Goal: Download file/media

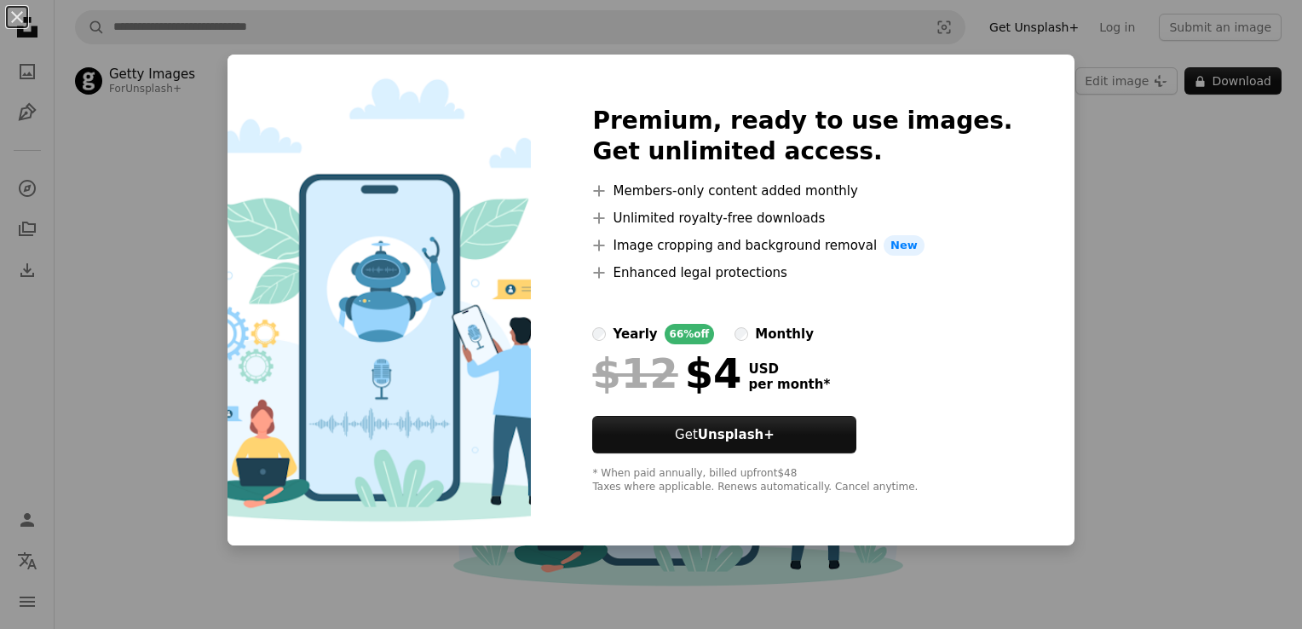
click at [1138, 240] on div "An X shape Premium, ready to use images. Get unlimited access. A plus sign Memb…" at bounding box center [651, 314] width 1302 height 629
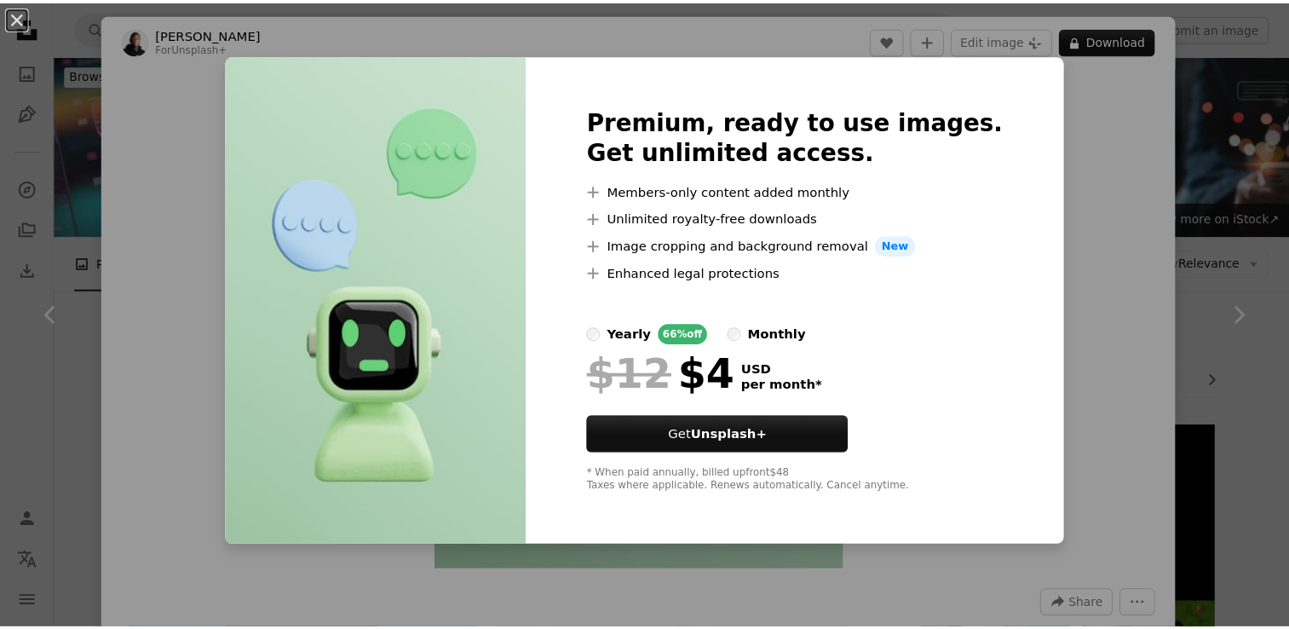
scroll to position [566, 0]
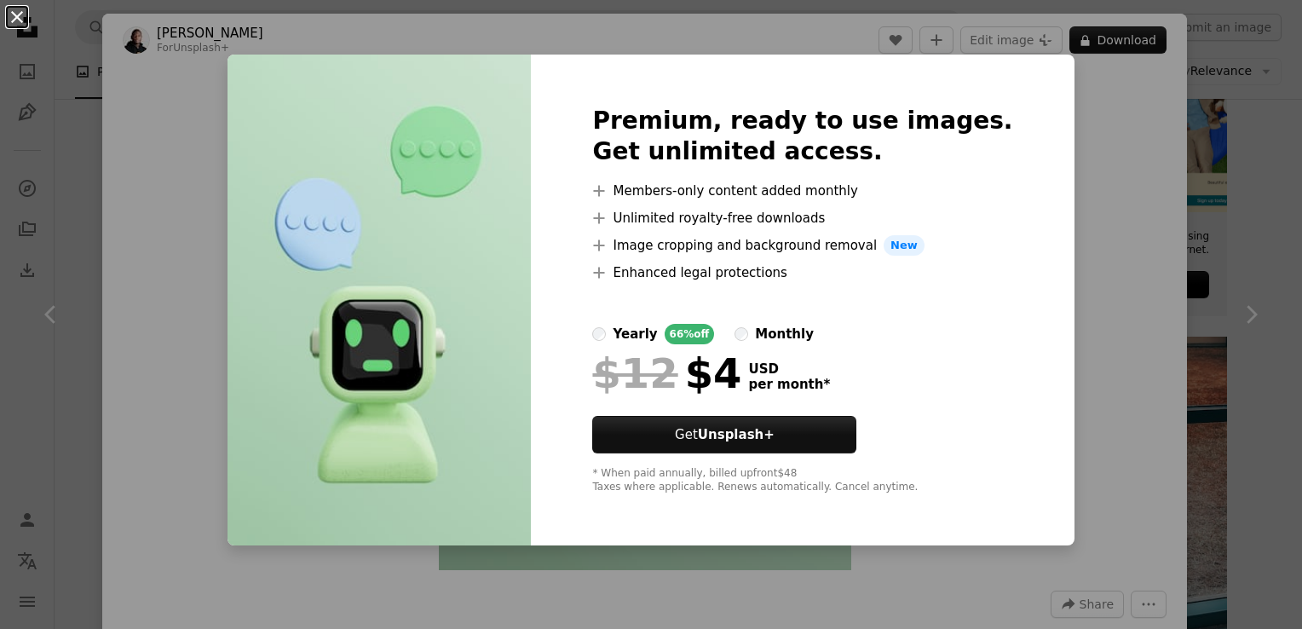
click at [14, 20] on button "An X shape" at bounding box center [17, 17] width 20 height 20
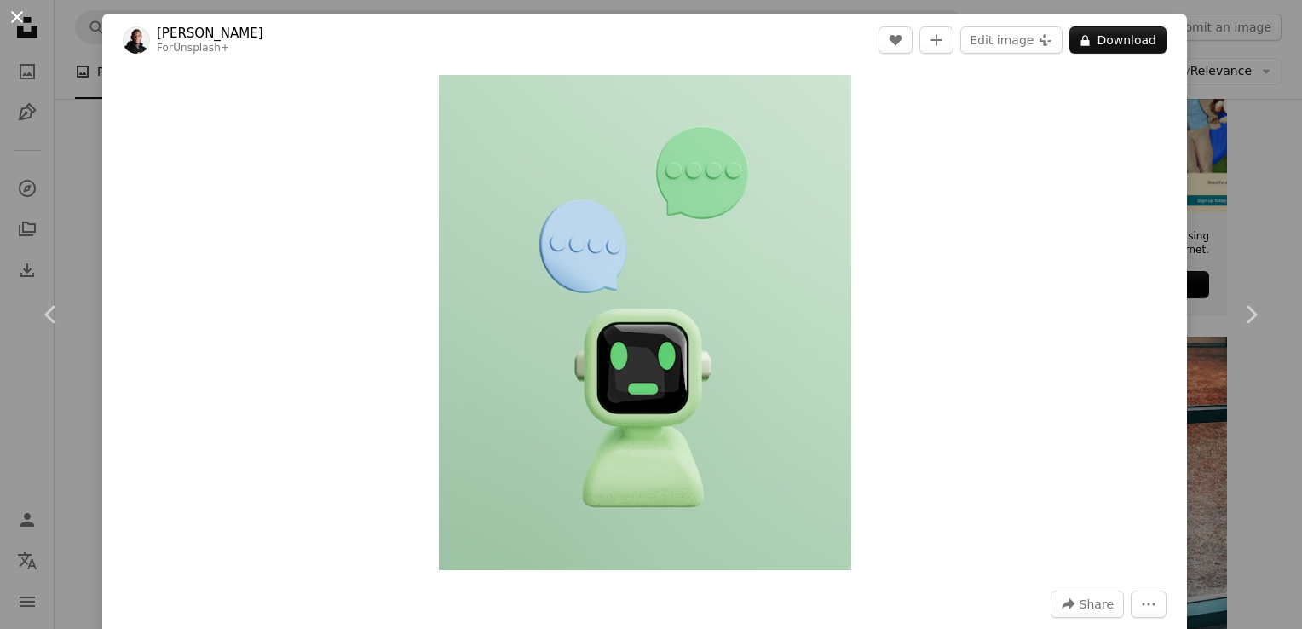
click at [11, 26] on button "An X shape" at bounding box center [17, 17] width 20 height 20
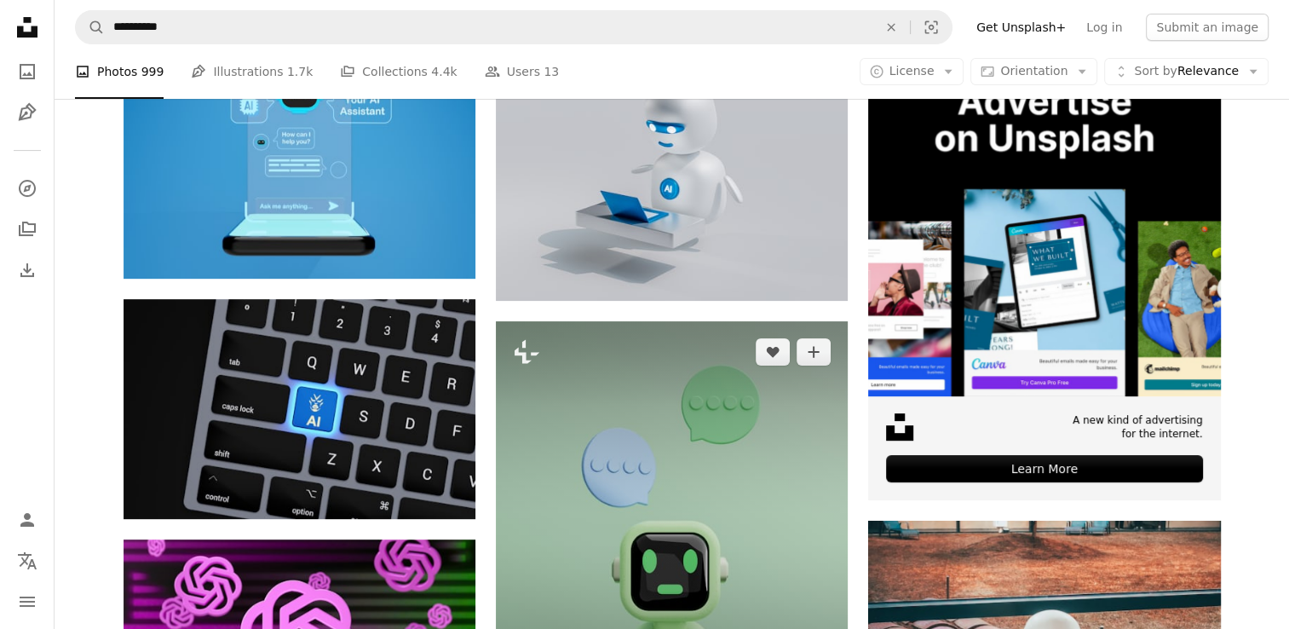
scroll to position [381, 0]
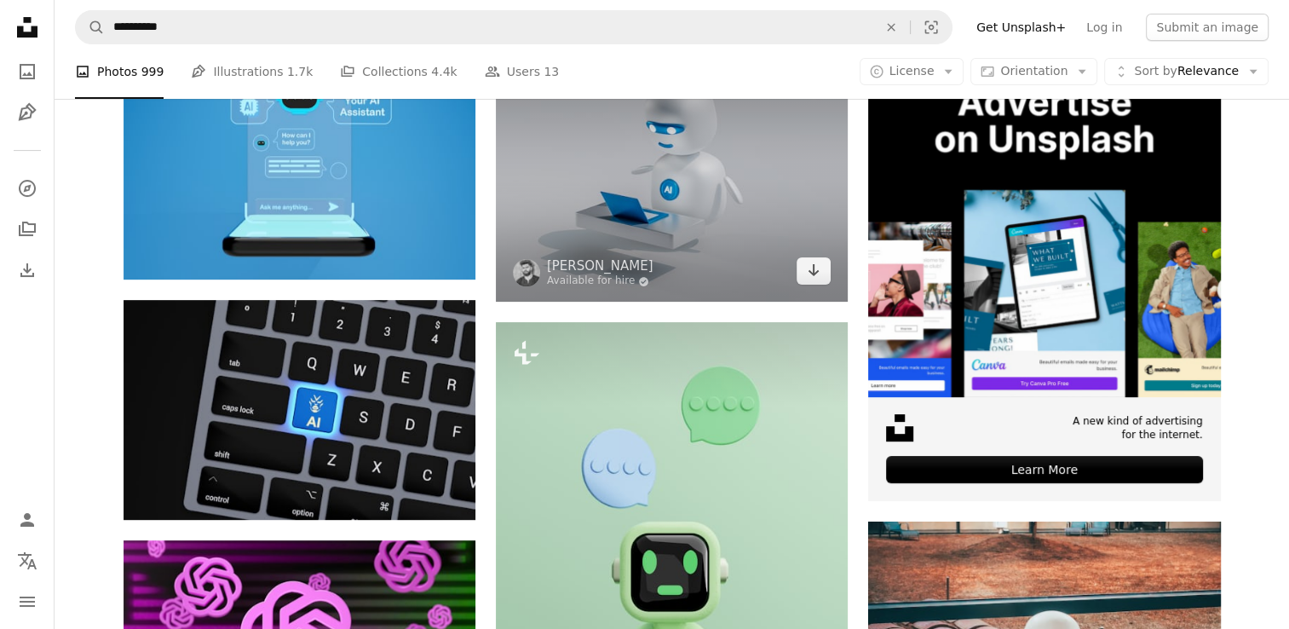
click at [585, 222] on img at bounding box center [672, 172] width 352 height 257
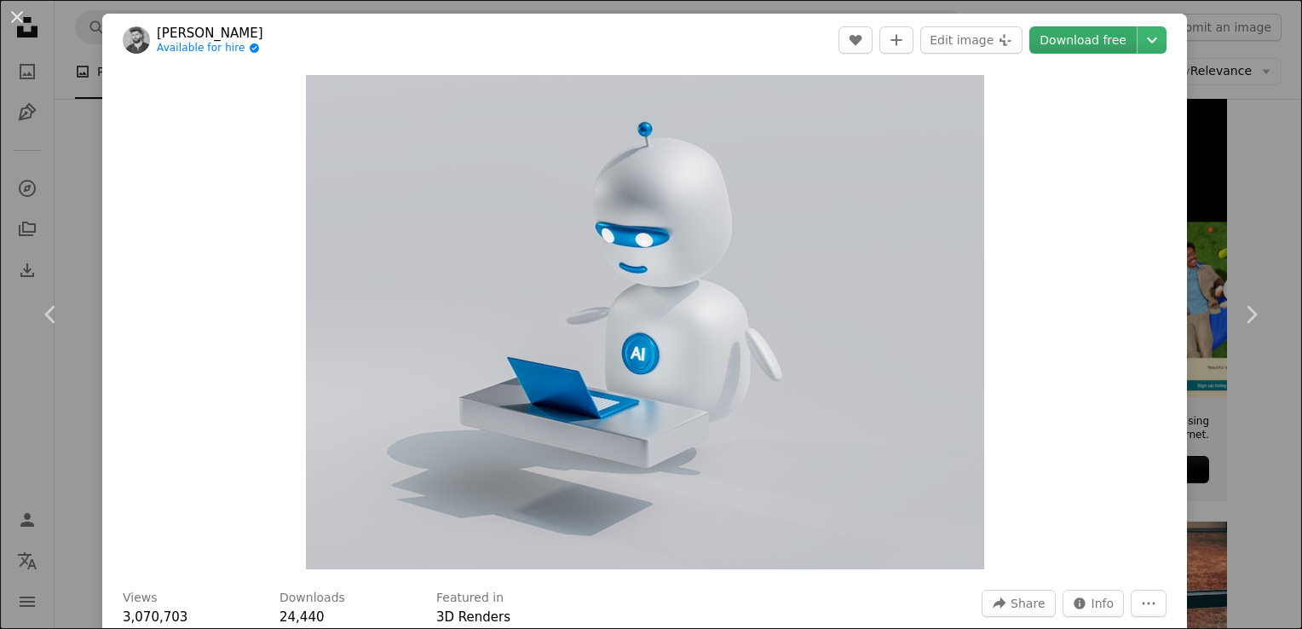
click at [1067, 36] on link "Download free" at bounding box center [1082, 39] width 107 height 27
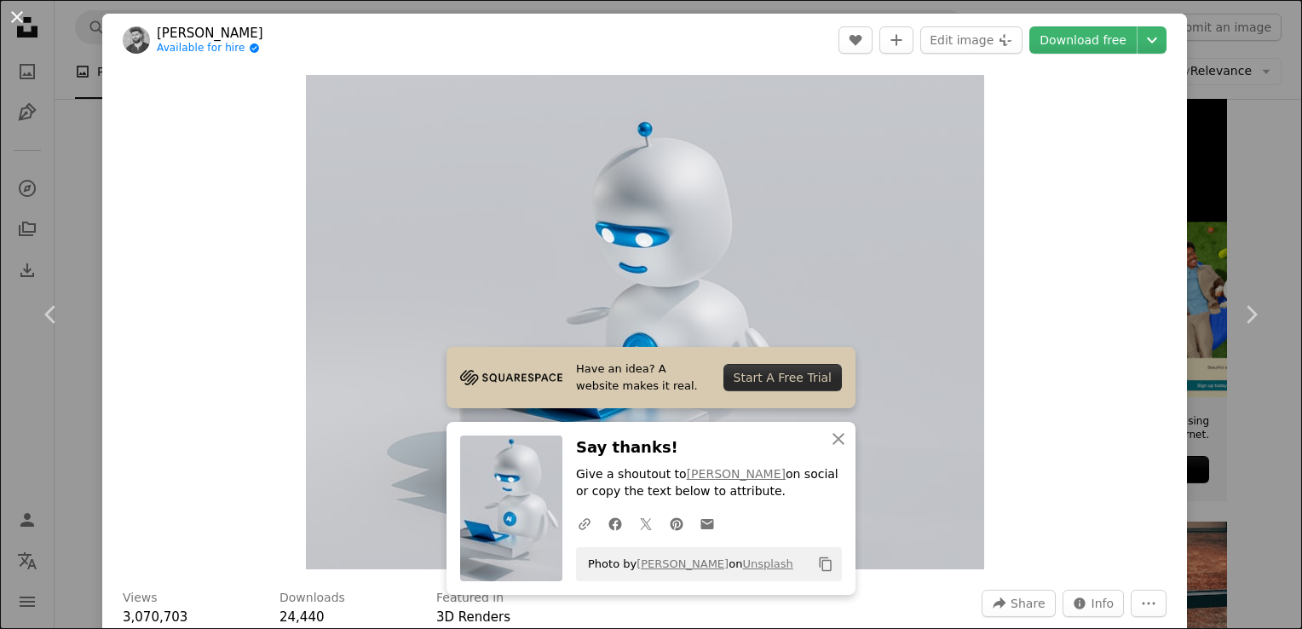
click at [17, 27] on button "An X shape" at bounding box center [17, 17] width 20 height 20
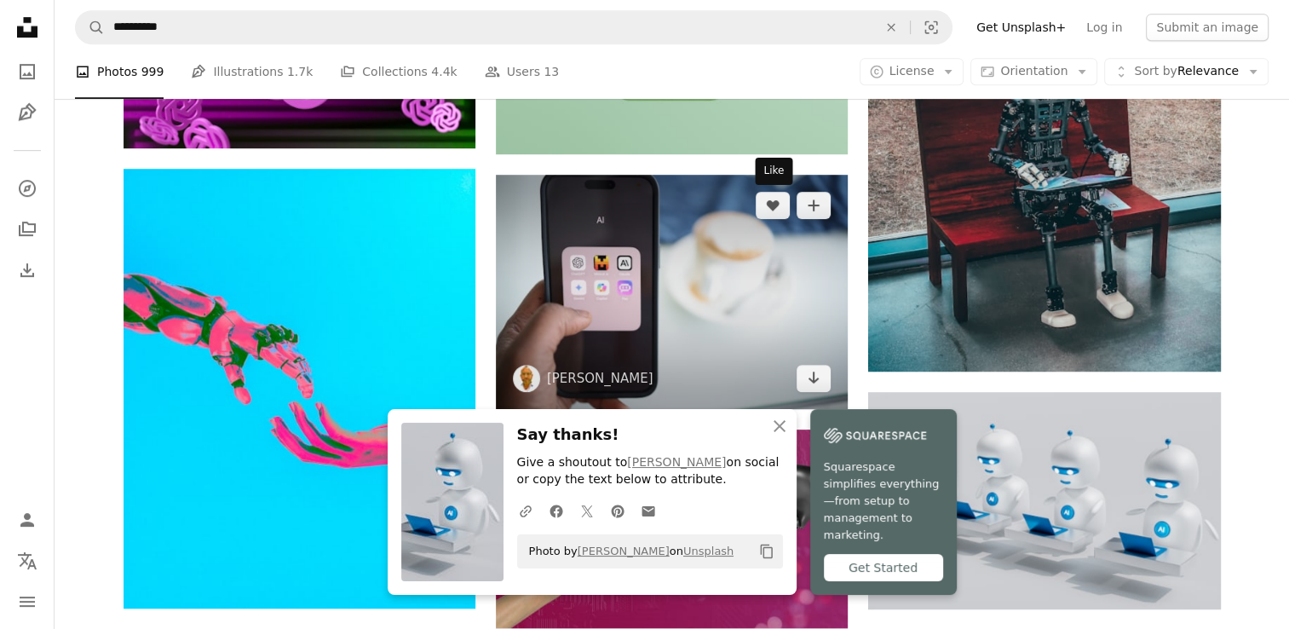
scroll to position [971, 0]
